Goal: Transaction & Acquisition: Purchase product/service

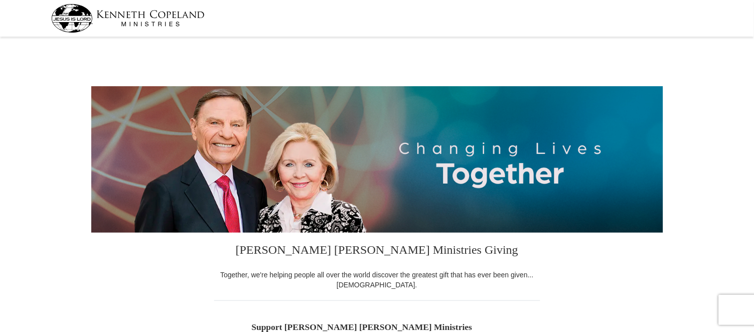
select select "CA"
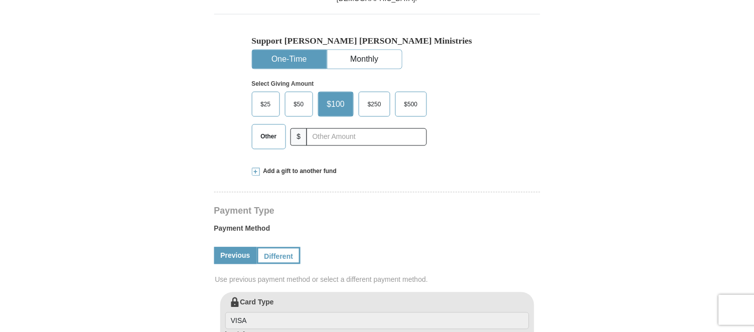
scroll to position [296, 0]
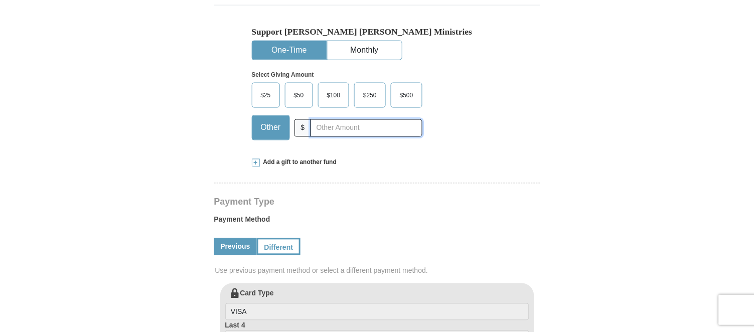
click at [322, 135] on input "text" at bounding box center [366, 128] width 111 height 18
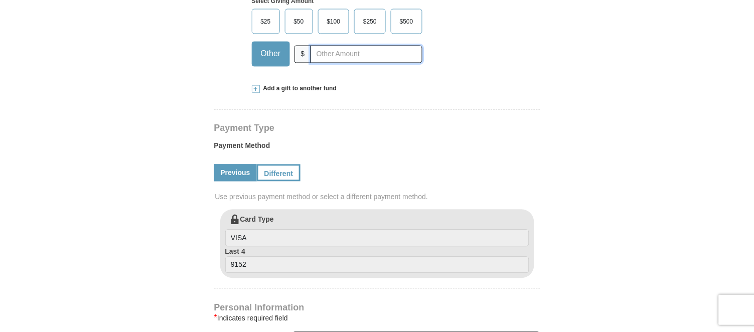
scroll to position [331, 0]
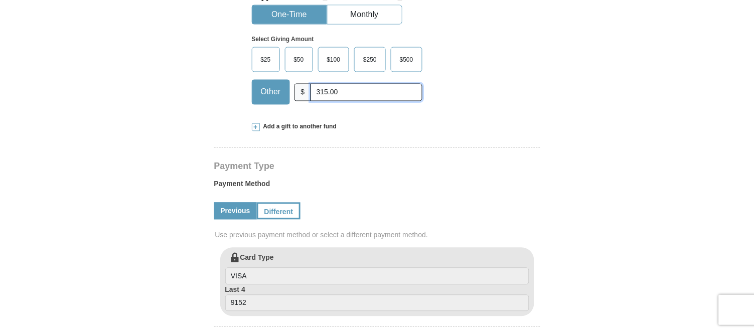
type input "315.00"
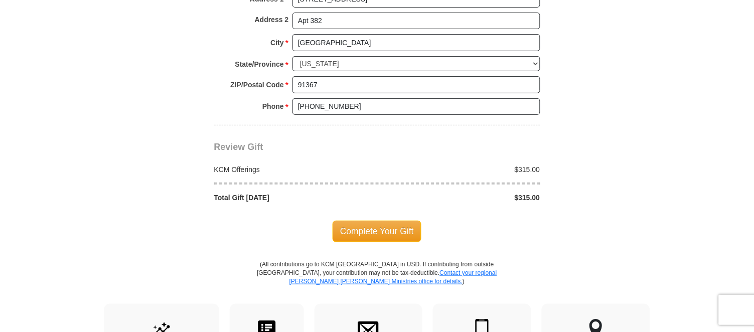
scroll to position [820, 0]
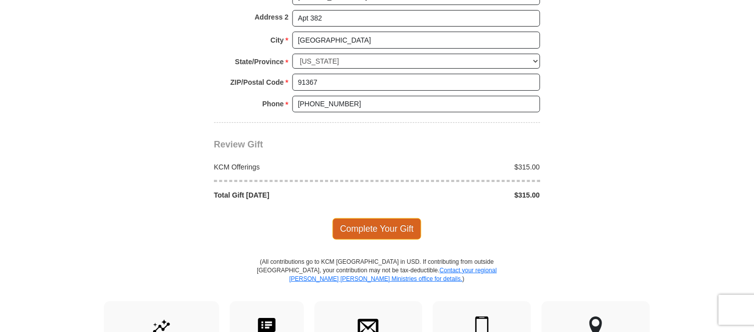
click at [380, 223] on span "Complete Your Gift" at bounding box center [377, 228] width 89 height 21
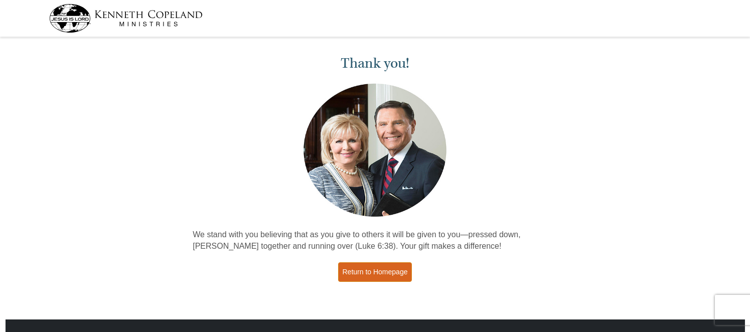
click at [385, 266] on link "Return to Homepage" at bounding box center [375, 272] width 74 height 20
